Goal: Task Accomplishment & Management: Manage account settings

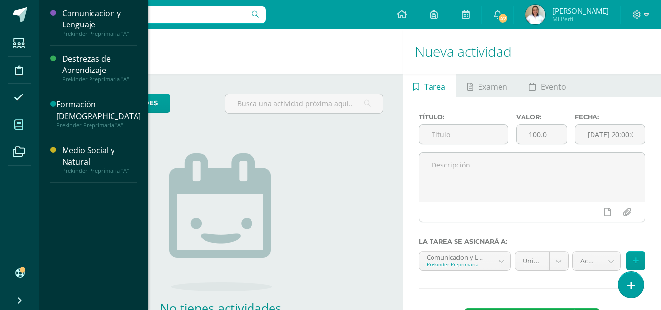
click at [10, 129] on span at bounding box center [19, 125] width 22 height 22
click at [66, 145] on div "Medio Social y Natural" at bounding box center [99, 156] width 74 height 23
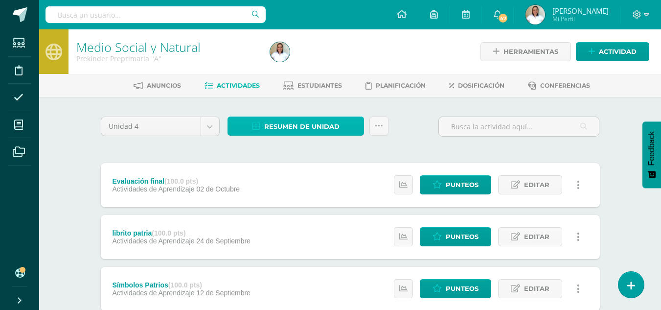
click at [330, 120] on span "Resumen de unidad" at bounding box center [301, 126] width 75 height 18
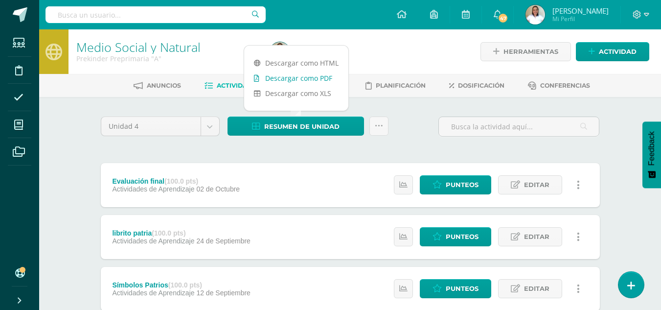
click at [312, 76] on link "Descargar como PDF" at bounding box center [296, 77] width 104 height 15
click at [470, 184] on span "Punteos" at bounding box center [462, 185] width 33 height 18
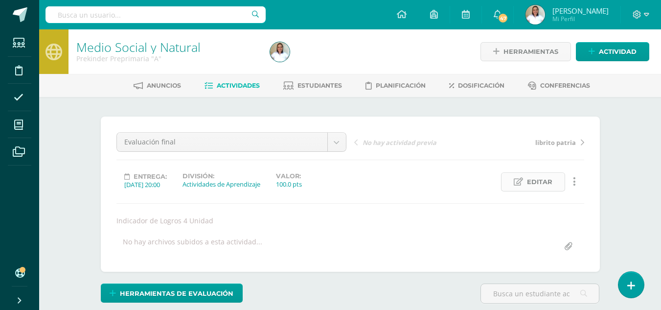
click at [539, 184] on span "Editar" at bounding box center [539, 182] width 25 height 18
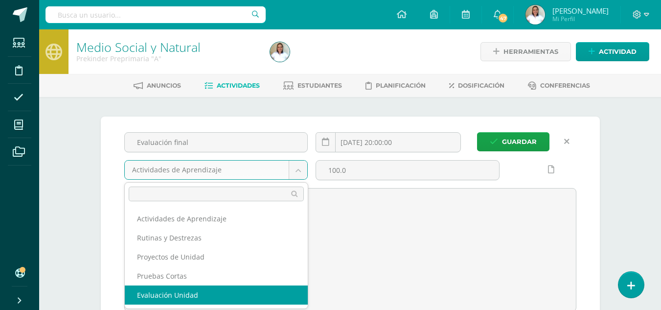
select select "204998"
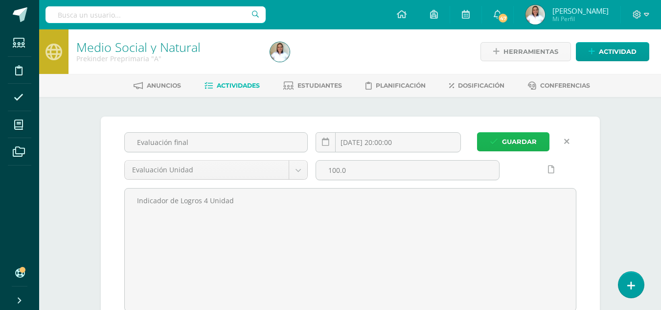
click at [523, 142] on span "Guardar" at bounding box center [519, 142] width 35 height 18
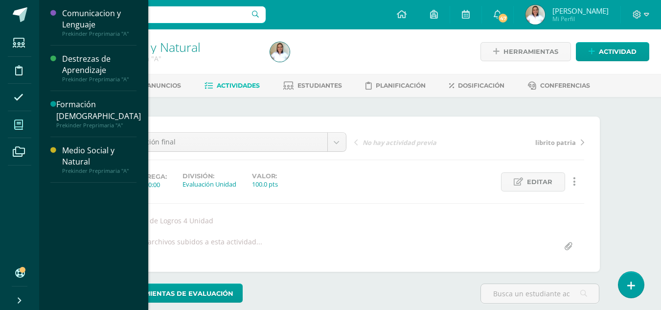
click at [21, 121] on icon at bounding box center [18, 125] width 9 height 10
click at [80, 145] on div "Medio Social y Natural" at bounding box center [99, 156] width 74 height 23
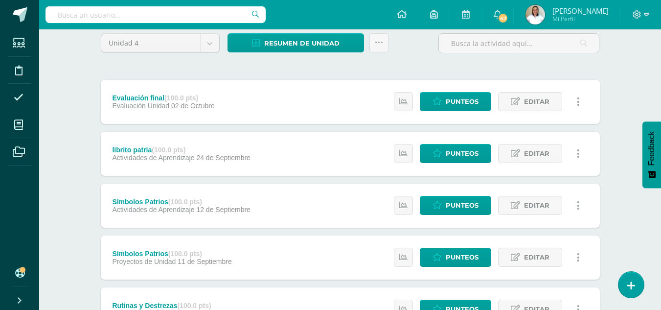
scroll to position [85, 0]
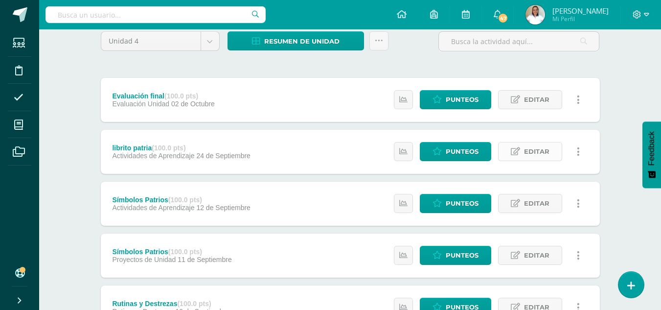
click at [532, 155] on span "Editar" at bounding box center [536, 151] width 25 height 18
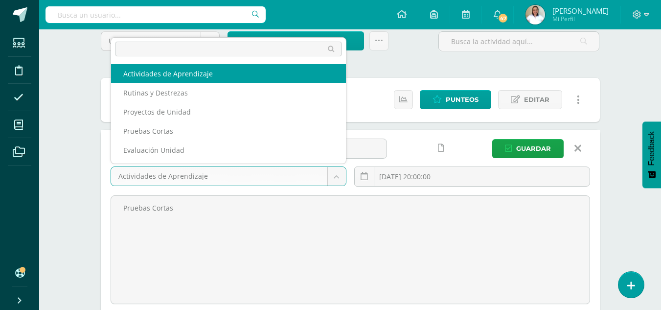
click at [334, 178] on body "Estudiantes Disciplina Asistencia Mis cursos Archivos Soporte Ayuda Reportar un…" at bounding box center [330, 302] width 661 height 775
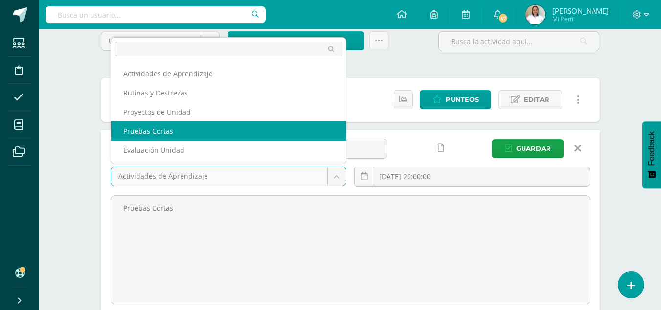
select select "204999"
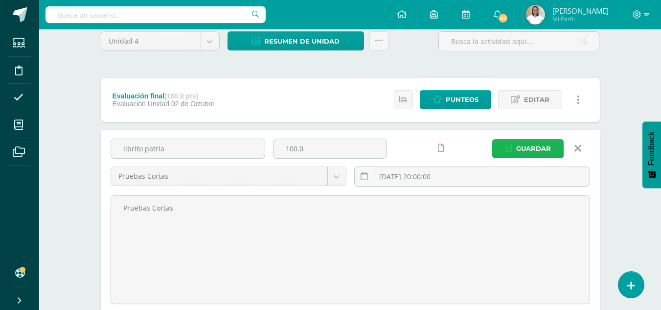
click at [519, 146] on span "Guardar" at bounding box center [533, 148] width 35 height 18
